Goal: Find specific page/section: Find specific page/section

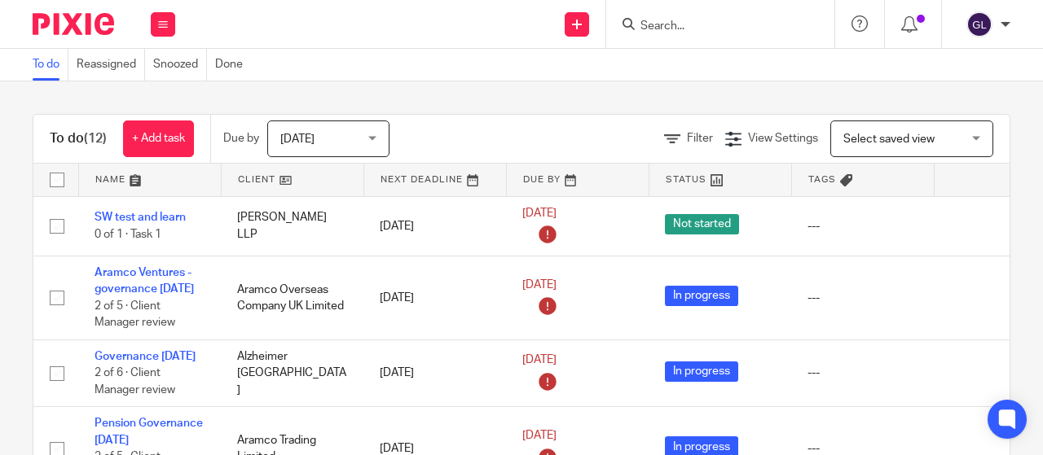
click at [649, 22] on input "Search" at bounding box center [712, 27] width 147 height 15
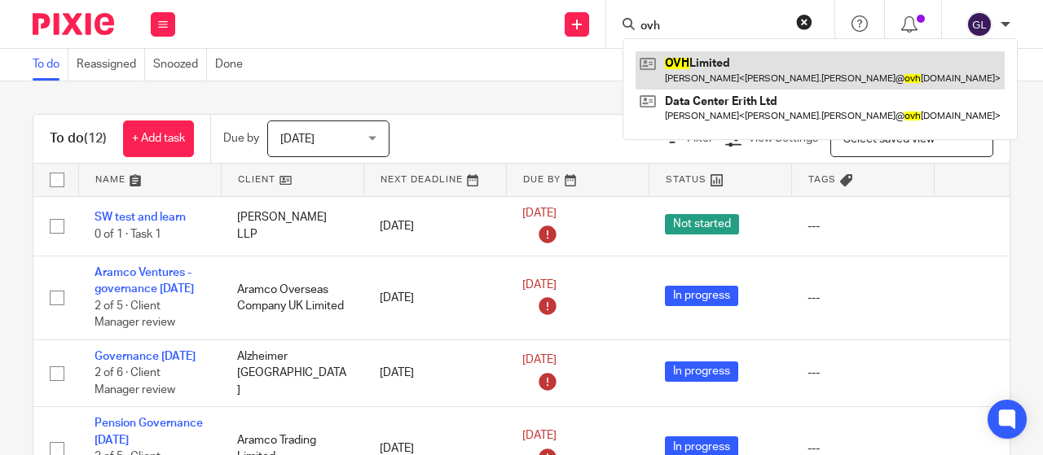
type input "ovh"
click at [690, 60] on link at bounding box center [819, 69] width 369 height 37
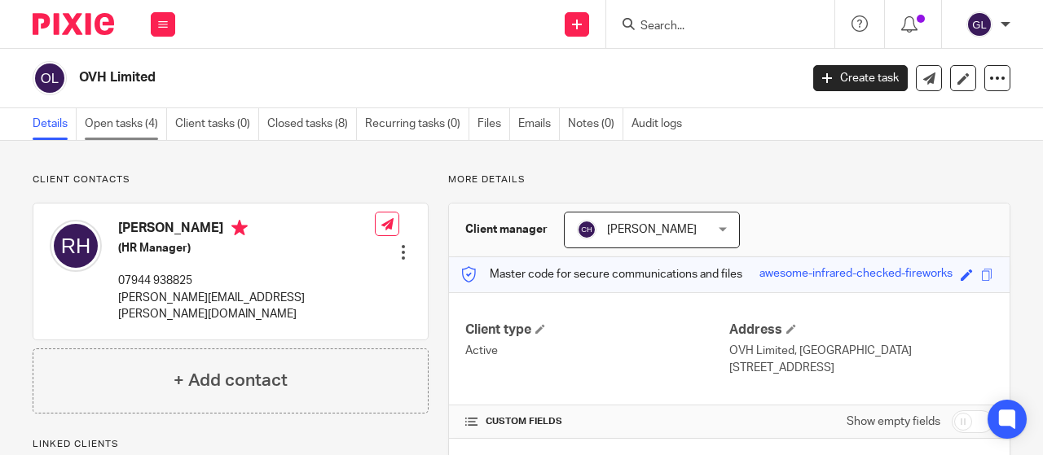
click at [111, 125] on link "Open tasks (4)" at bounding box center [126, 124] width 82 height 32
